Goal: Transaction & Acquisition: Purchase product/service

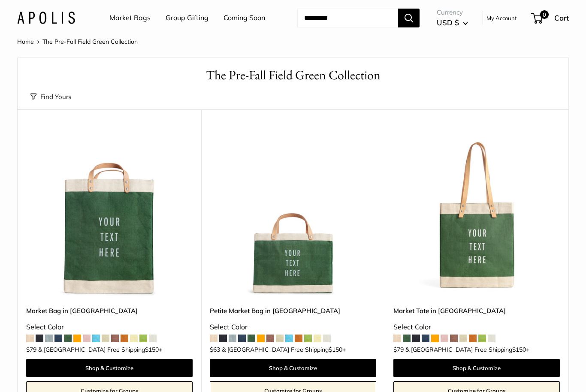
click at [293, 336] on span at bounding box center [289, 339] width 8 height 8
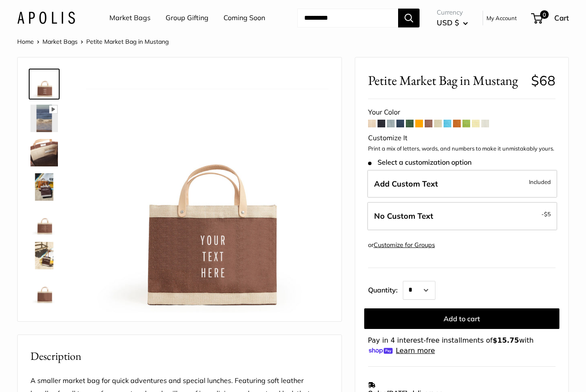
click at [477, 124] on span at bounding box center [476, 124] width 8 height 8
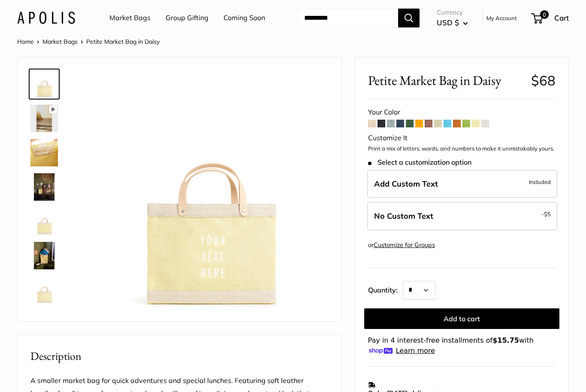
click at [398, 126] on span at bounding box center [401, 124] width 8 height 8
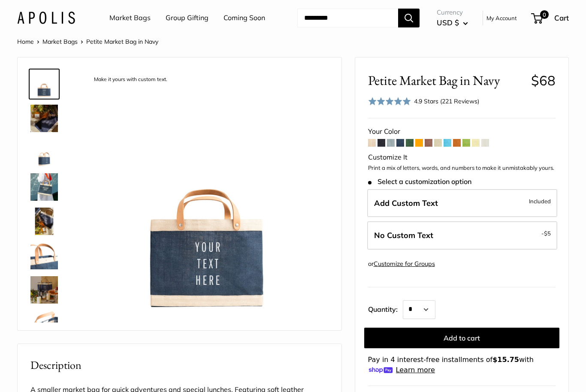
click at [514, 203] on label "Add Custom Text Included" at bounding box center [462, 203] width 190 height 28
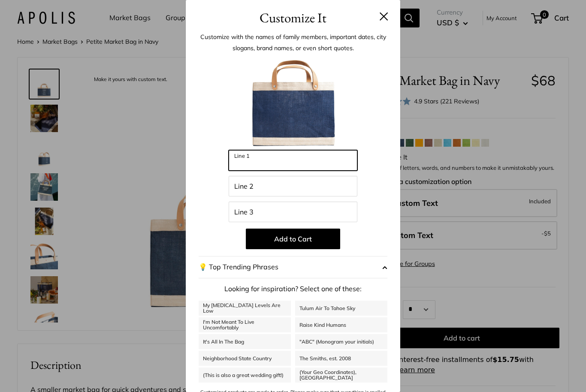
click at [322, 164] on input "Line 1" at bounding box center [293, 160] width 129 height 21
type input "****"
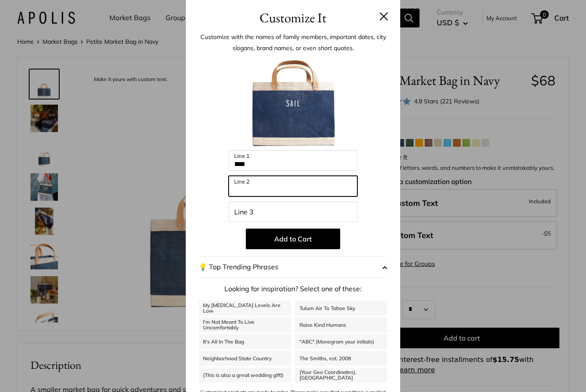
click at [303, 190] on input "Line 2" at bounding box center [293, 186] width 129 height 21
type input "****"
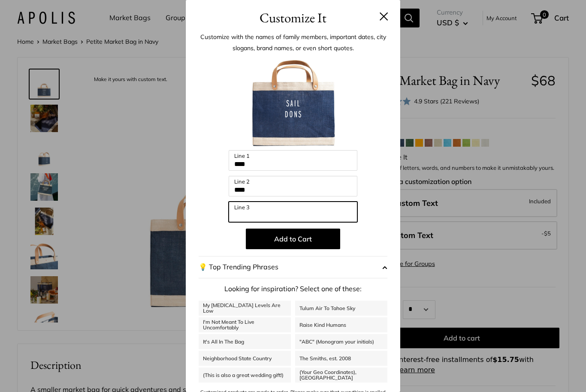
click at [316, 206] on input "Line 3" at bounding box center [293, 212] width 129 height 21
type input "****"
click at [303, 243] on button "Add to Cart" at bounding box center [293, 239] width 94 height 21
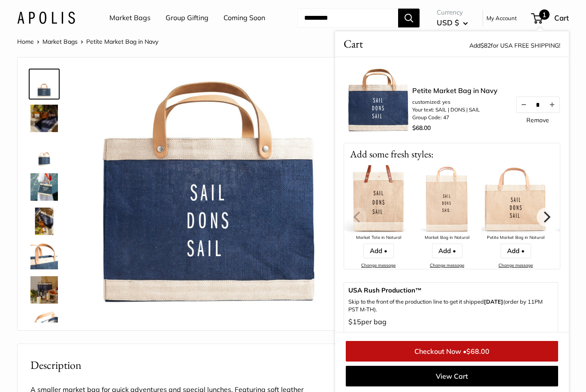
click at [32, 152] on img at bounding box center [43, 152] width 27 height 27
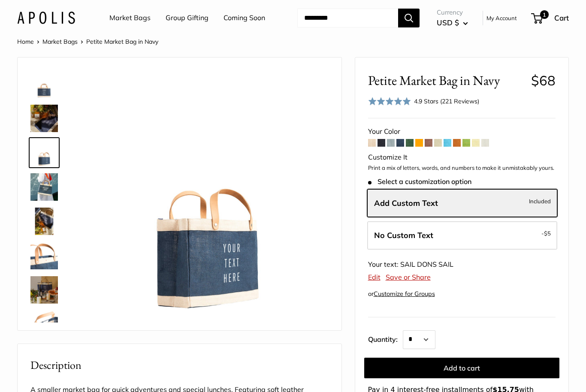
click at [35, 174] on img at bounding box center [43, 186] width 27 height 27
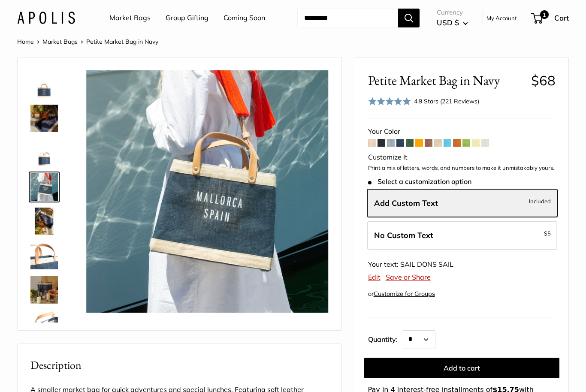
click at [39, 256] on img at bounding box center [43, 255] width 27 height 27
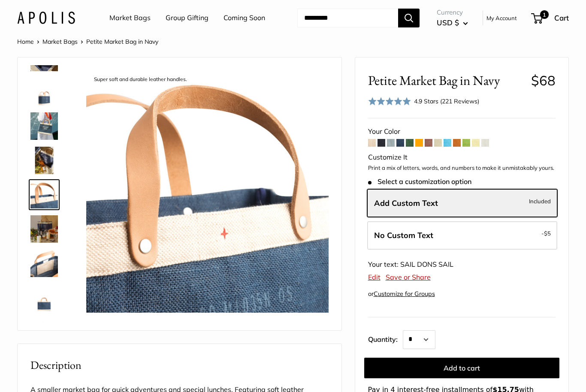
click at [457, 139] on span at bounding box center [457, 143] width 8 height 8
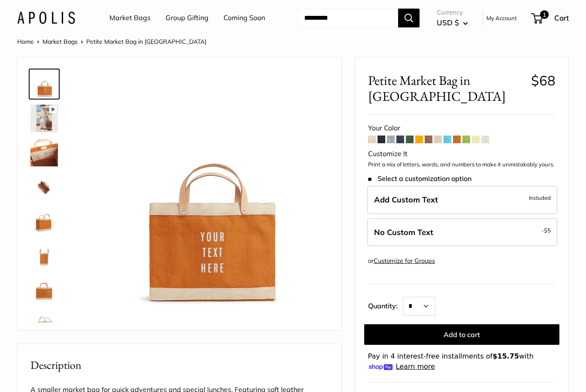
click at [532, 21] on span "1" at bounding box center [537, 18] width 12 height 10
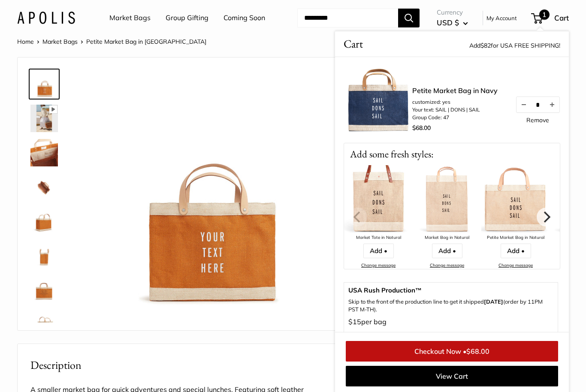
click at [523, 106] on button "Decrease quantity by 1" at bounding box center [524, 104] width 15 height 15
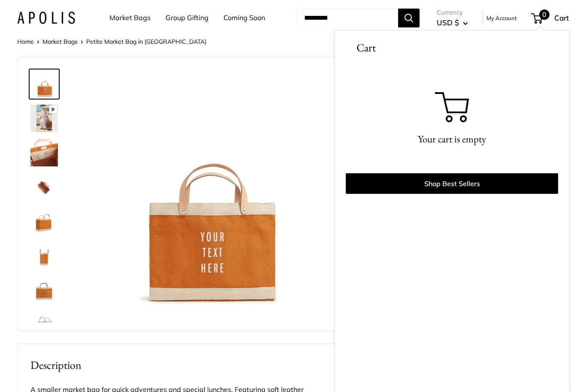
click at [536, 119] on div "Your cart is empty" at bounding box center [452, 117] width 212 height 111
click at [293, 181] on img at bounding box center [207, 191] width 243 height 243
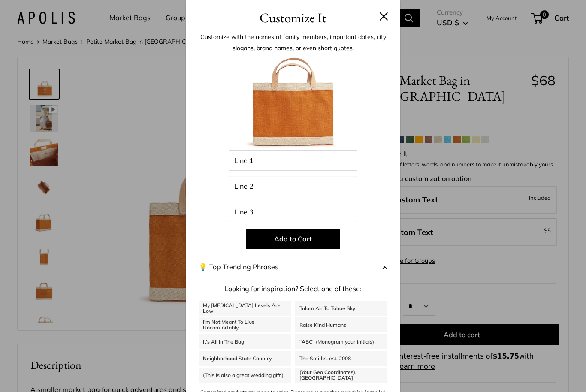
scroll to position [72, 0]
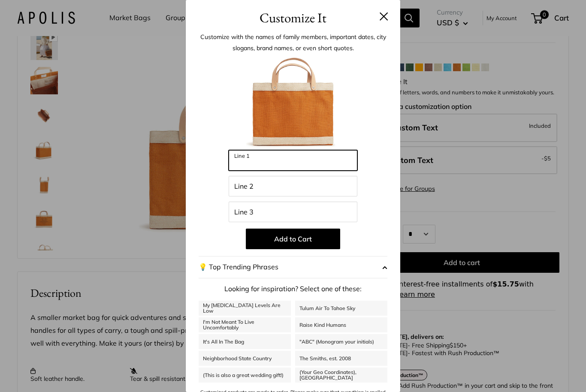
click at [306, 167] on input "Line 1" at bounding box center [293, 160] width 129 height 21
type input "*"
type input "****"
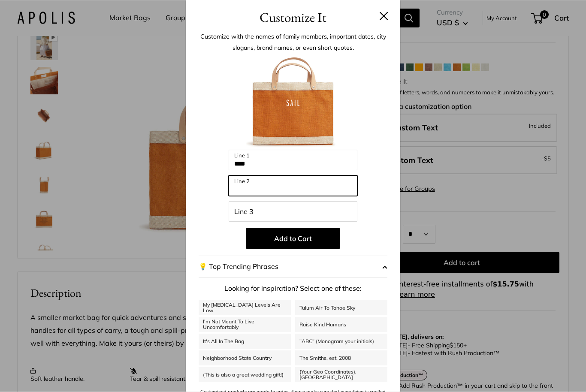
click at [309, 184] on input "Line 2" at bounding box center [293, 186] width 129 height 21
type input "****"
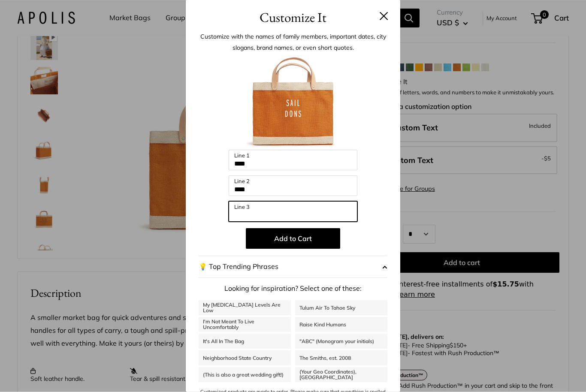
click at [300, 207] on input "Line 3" at bounding box center [293, 212] width 129 height 21
type input "*"
type input "****"
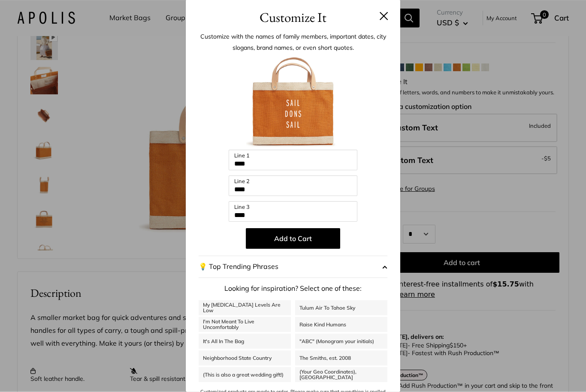
click at [294, 235] on button "Add to Cart" at bounding box center [293, 239] width 94 height 21
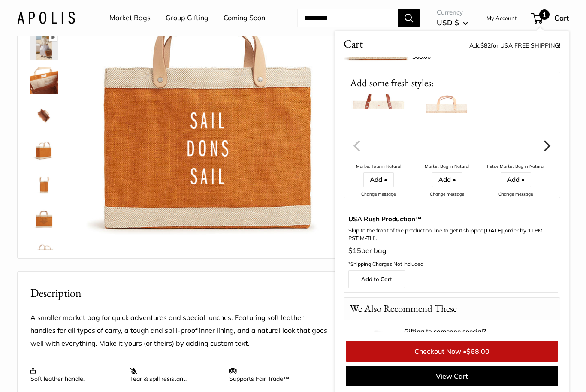
scroll to position [0, 0]
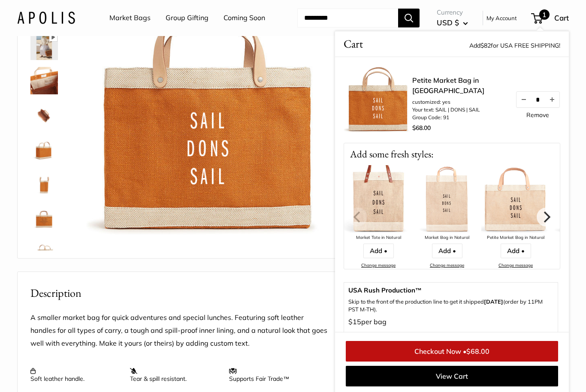
click at [297, 255] on div "Pause Play % buffered 00:00 Unmute Mute Exit fullscreen Enter fullscreen Play R…" at bounding box center [180, 121] width 324 height 273
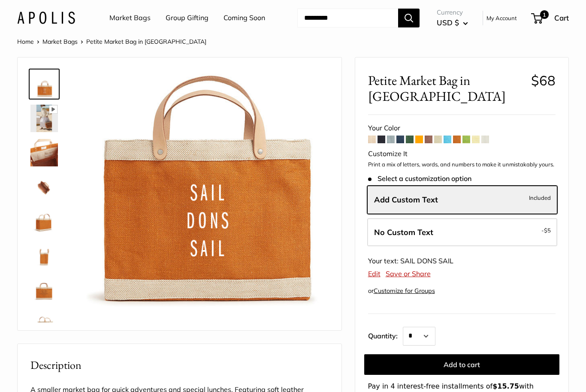
click at [197, 22] on link "Group Gifting" at bounding box center [187, 18] width 43 height 13
click at [124, 18] on link "Market Bags" at bounding box center [129, 18] width 41 height 13
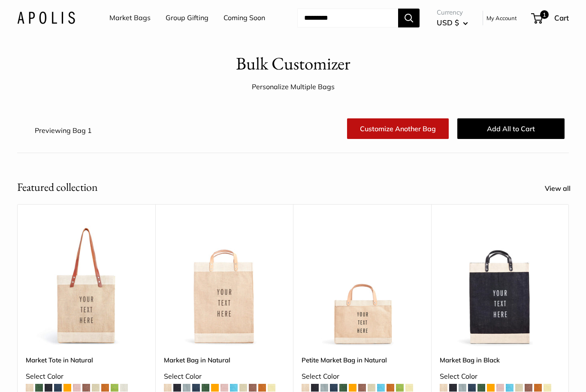
click at [243, 15] on link "Coming Soon" at bounding box center [245, 18] width 42 height 13
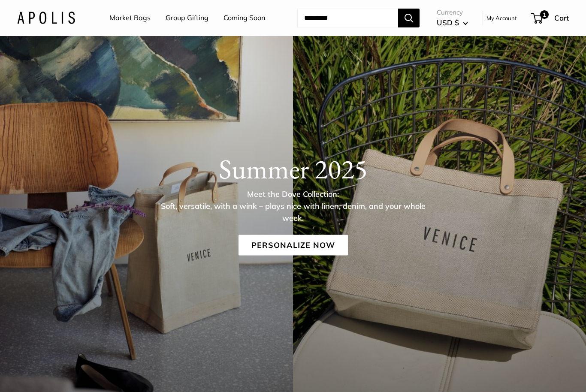
click at [309, 250] on link "Personalize Now" at bounding box center [293, 245] width 109 height 21
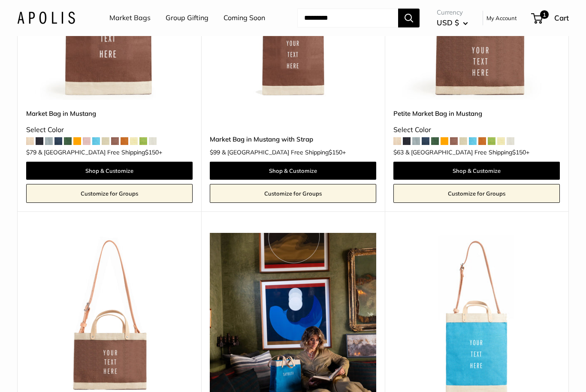
scroll to position [2636, 0]
